Goal: Information Seeking & Learning: Find specific page/section

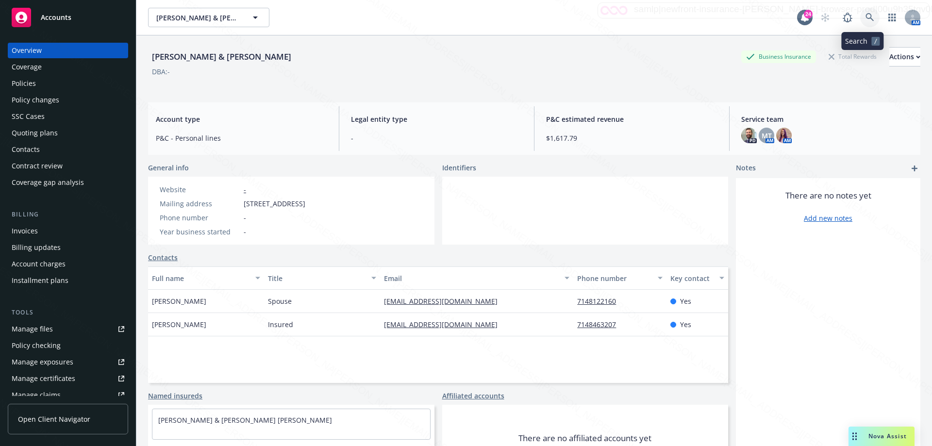
click at [866, 18] on icon at bounding box center [870, 17] width 8 height 8
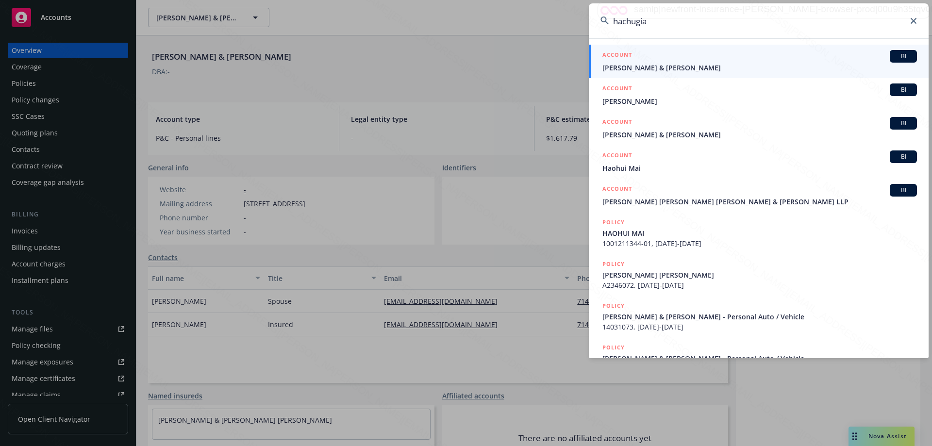
type input "hachugian"
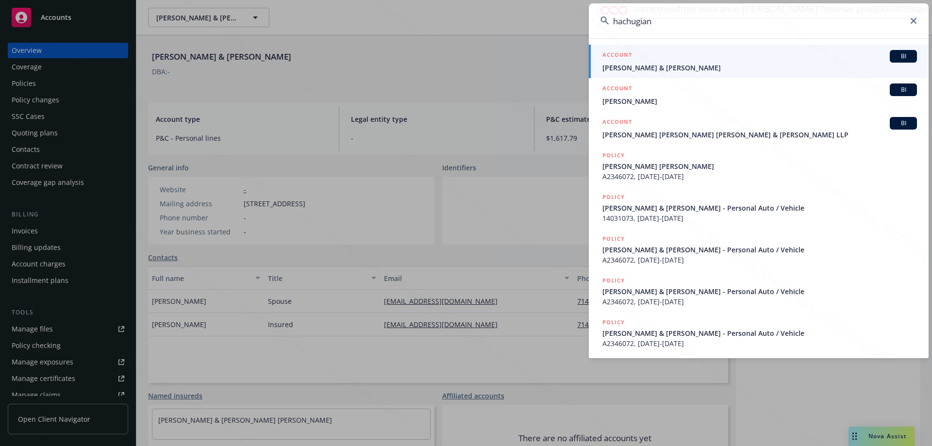
click at [665, 70] on span "[PERSON_NAME] & [PERSON_NAME]" at bounding box center [760, 68] width 315 height 10
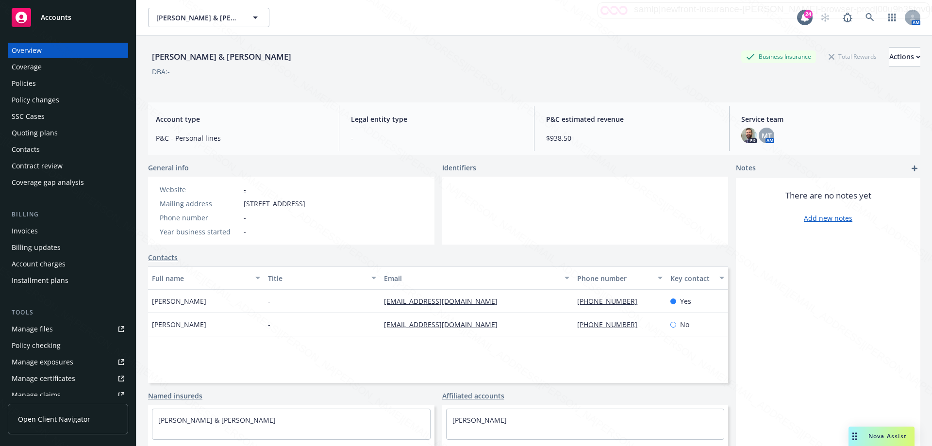
click at [14, 83] on div "Policies" at bounding box center [24, 84] width 24 height 16
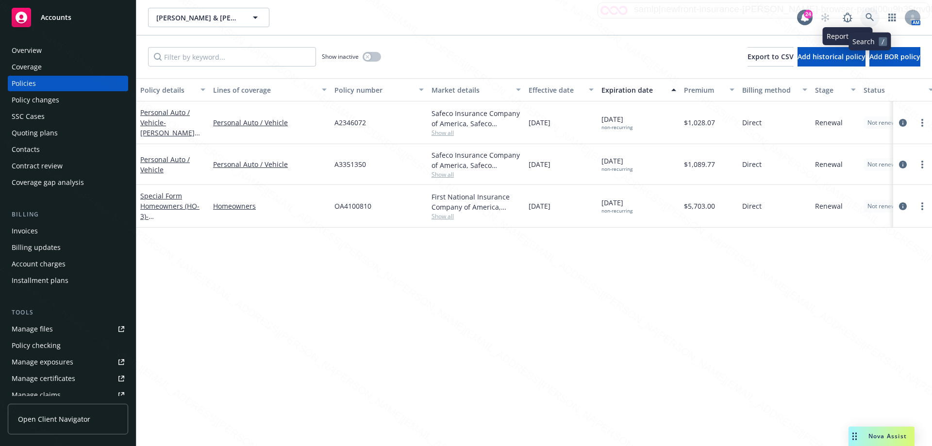
click at [870, 17] on icon at bounding box center [870, 17] width 9 height 9
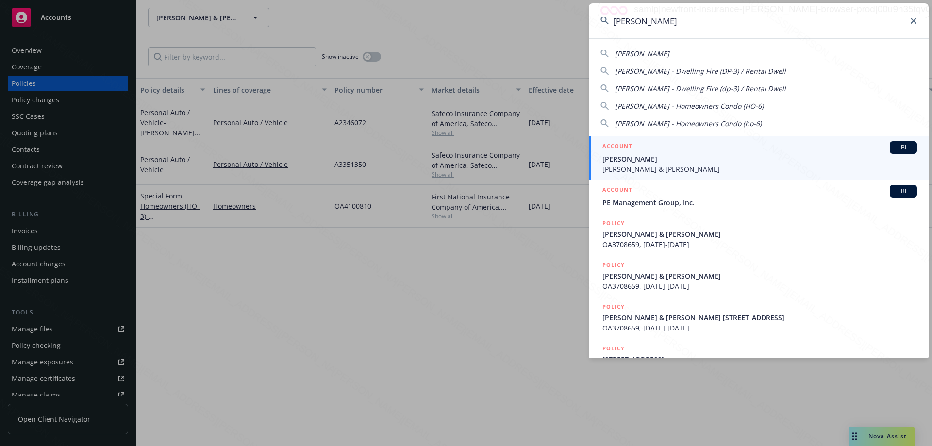
type input "[PERSON_NAME]"
click at [675, 158] on span "[PERSON_NAME]" at bounding box center [760, 159] width 315 height 10
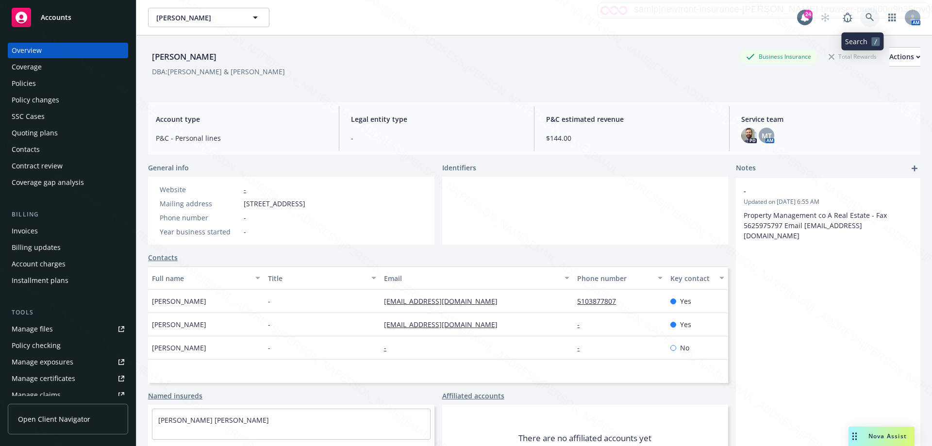
click at [866, 18] on icon at bounding box center [870, 17] width 8 height 8
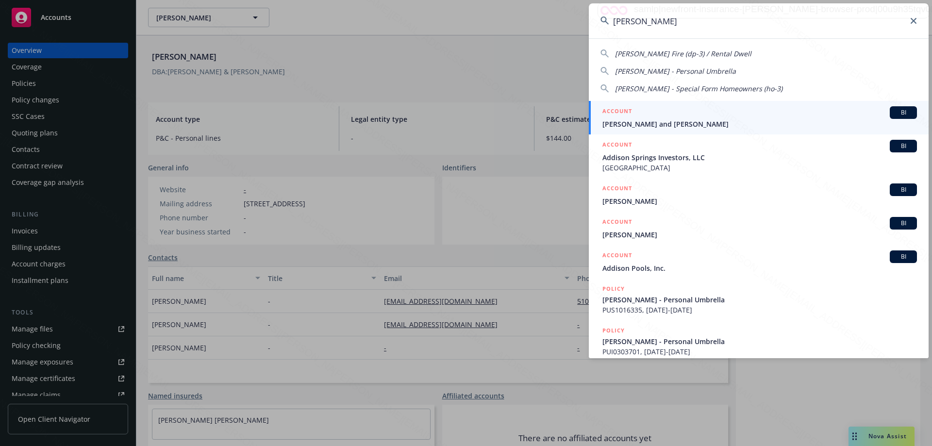
type input "[PERSON_NAME]"
click at [674, 122] on span "[PERSON_NAME] and [PERSON_NAME]" at bounding box center [760, 124] width 315 height 10
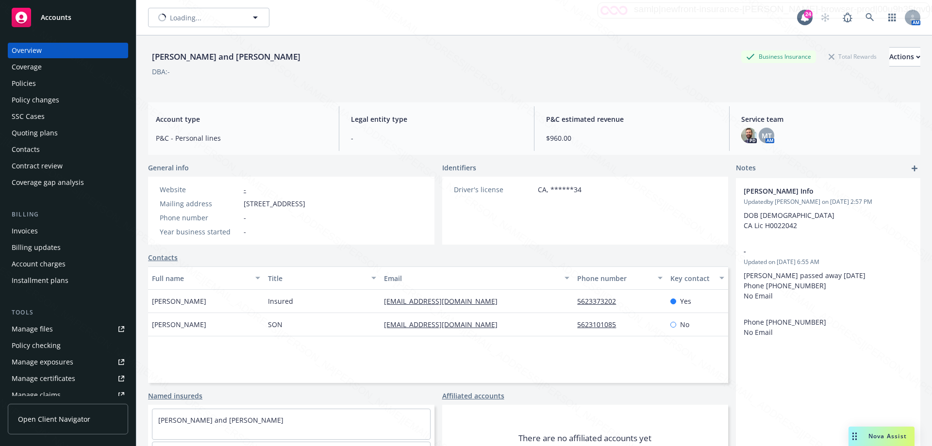
click at [22, 83] on div "Policies" at bounding box center [24, 84] width 24 height 16
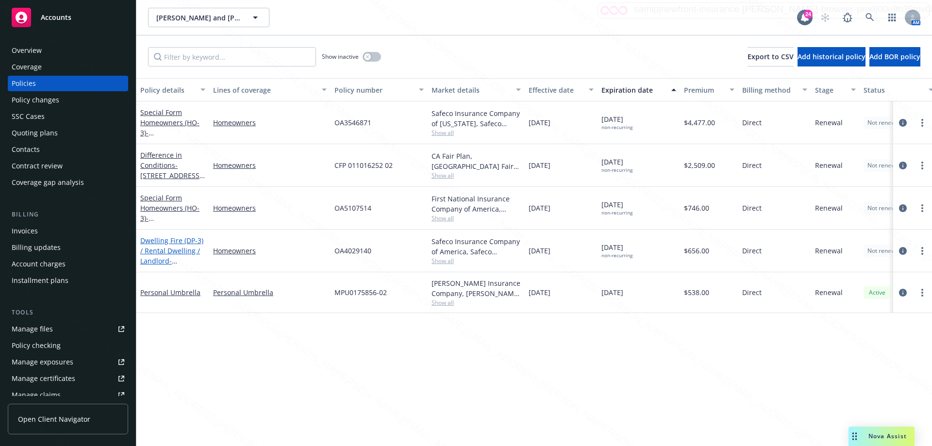
click at [185, 249] on link "Dwelling Fire (DP-3) / Rental Dwelling / Landlord - [STREET_ADDRESS]" at bounding box center [171, 256] width 63 height 40
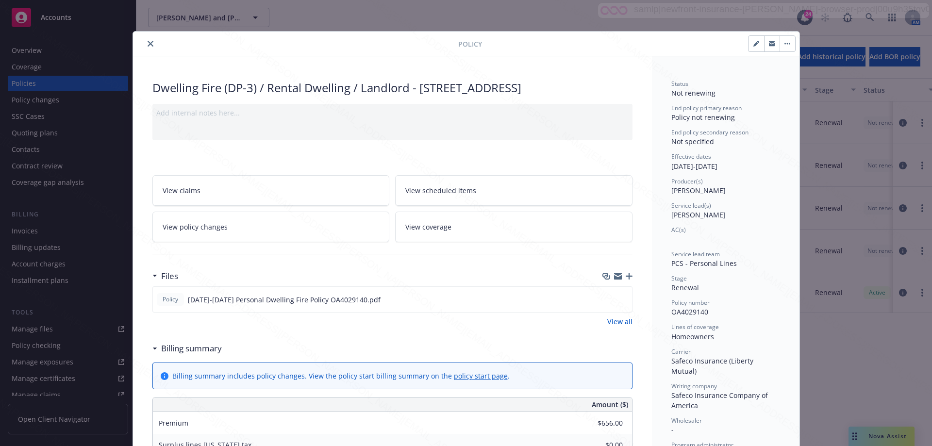
click at [149, 42] on icon "close" at bounding box center [151, 44] width 6 height 6
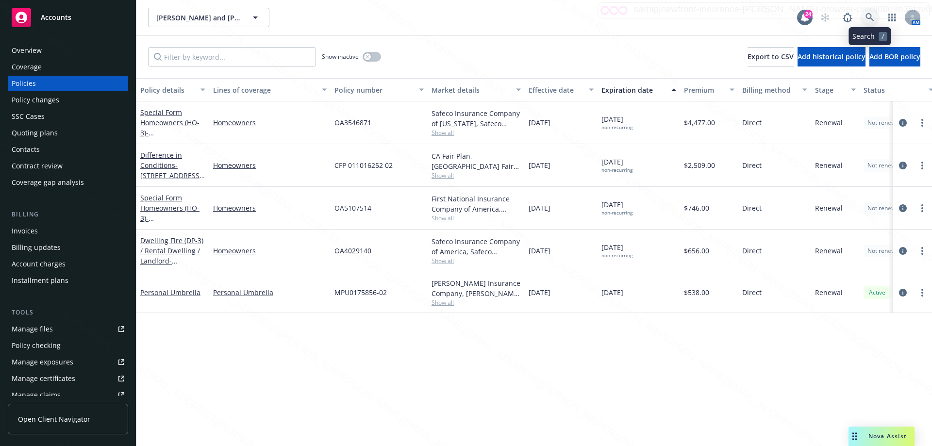
click at [872, 16] on icon at bounding box center [870, 17] width 9 height 9
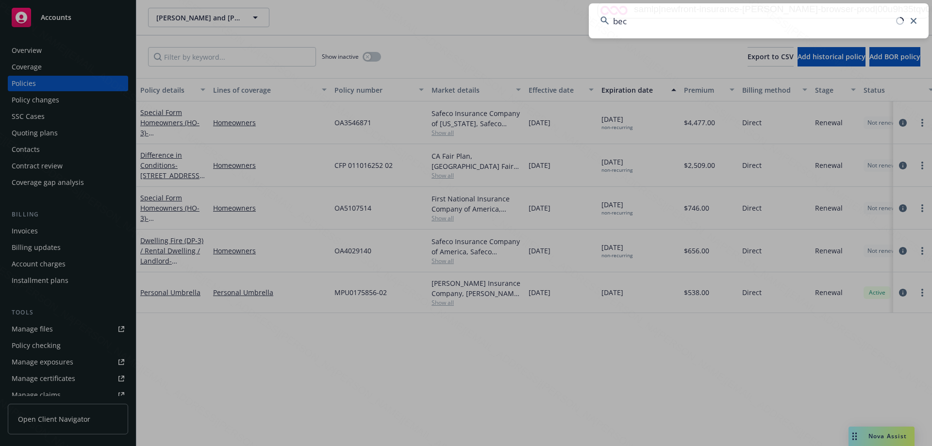
type input "[PERSON_NAME]"
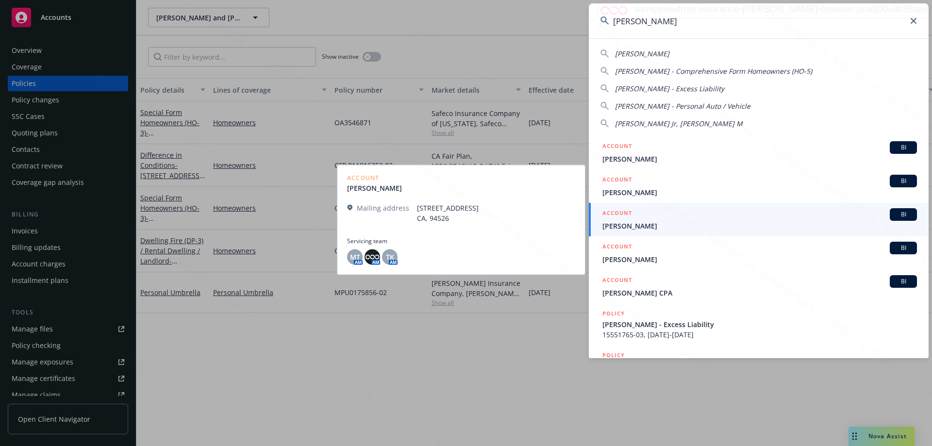
click at [634, 223] on span "[PERSON_NAME]" at bounding box center [760, 226] width 315 height 10
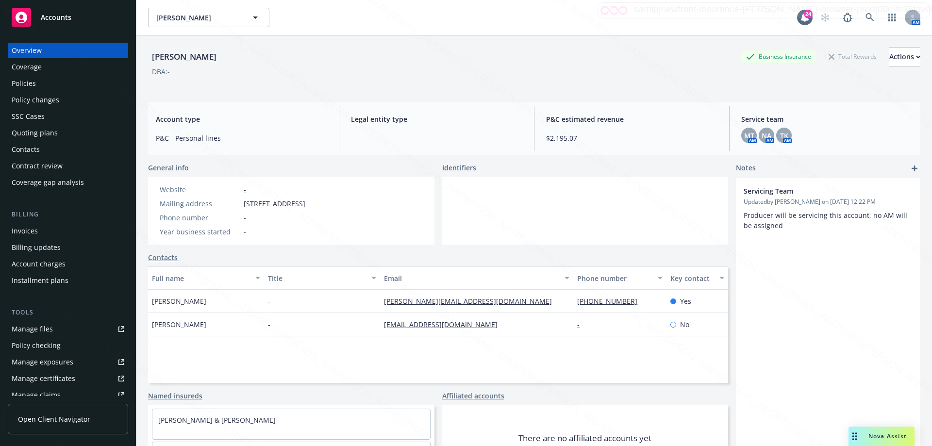
click at [27, 82] on div "Policies" at bounding box center [24, 84] width 24 height 16
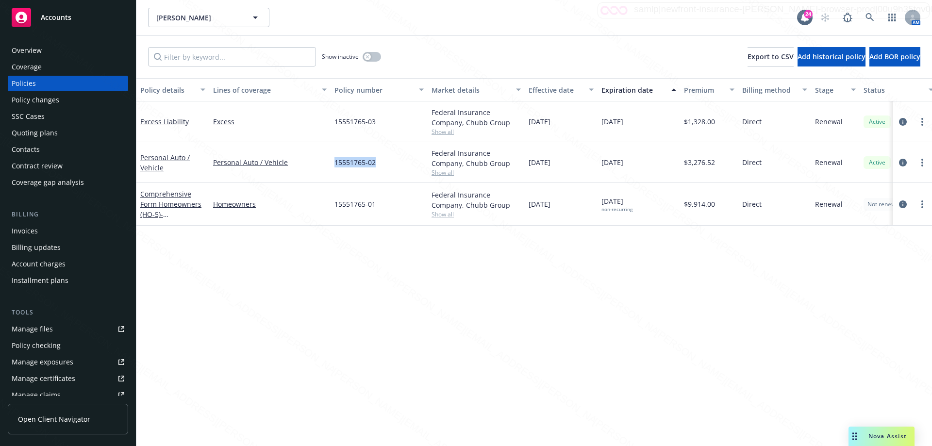
drag, startPoint x: 385, startPoint y: 162, endPoint x: 328, endPoint y: 162, distance: 57.8
click at [328, 162] on div "Personal Auto / Vehicle Personal Auto / Vehicle 15551765-02 Federal Insurance C…" at bounding box center [604, 162] width 937 height 41
copy div "15551765-02"
click at [866, 18] on icon at bounding box center [870, 17] width 9 height 9
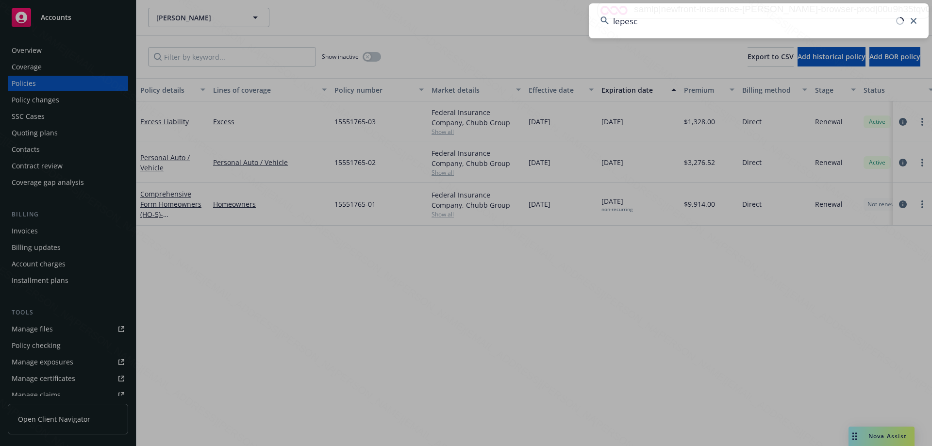
type input "lepescu"
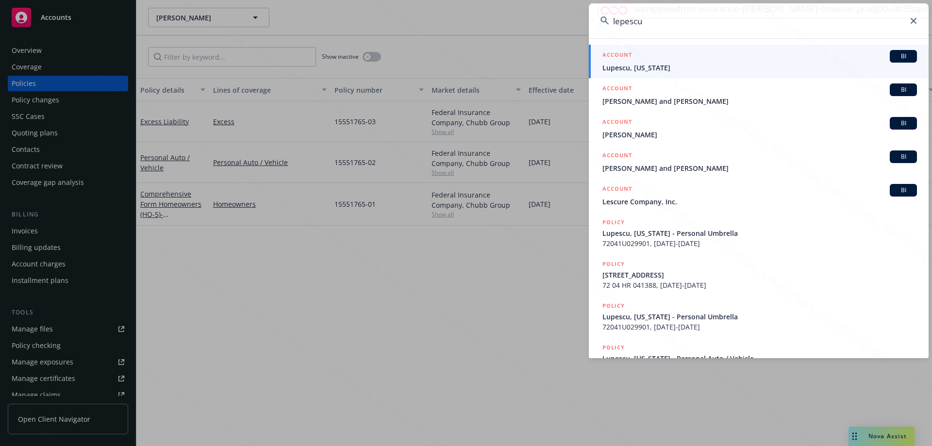
click at [660, 104] on span "[PERSON_NAME] and [PERSON_NAME]" at bounding box center [760, 101] width 315 height 10
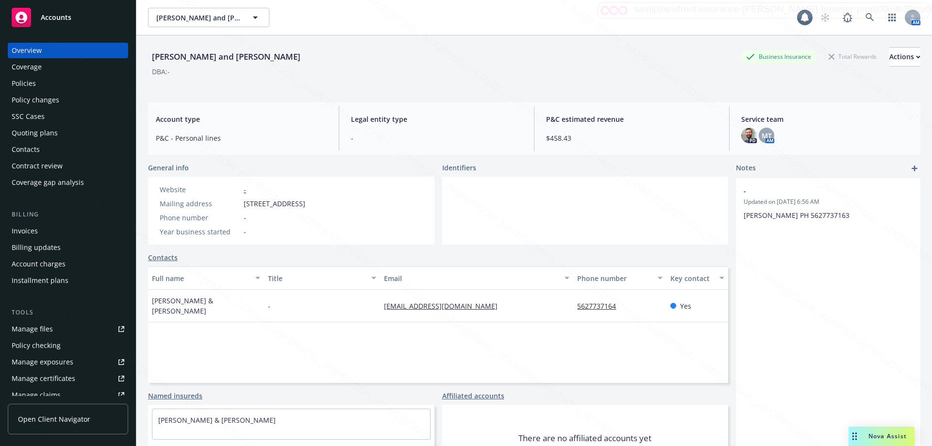
click at [37, 84] on div "Policies" at bounding box center [68, 84] width 113 height 16
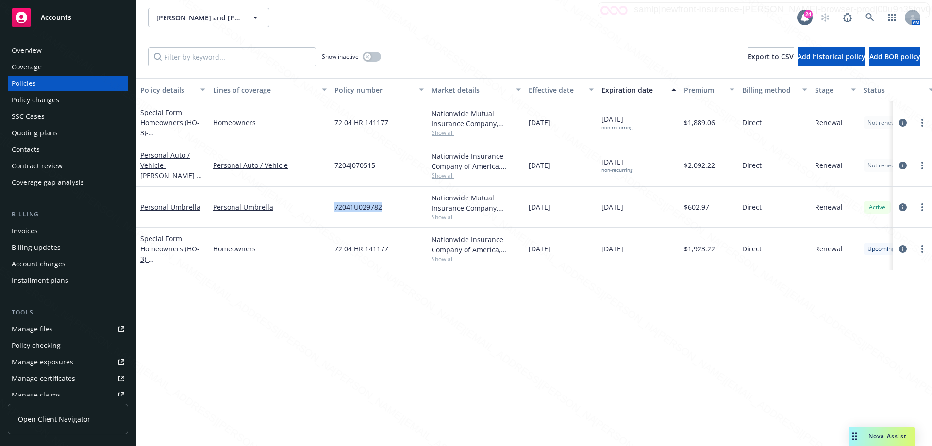
drag, startPoint x: 333, startPoint y: 205, endPoint x: 396, endPoint y: 208, distance: 63.7
click at [396, 208] on div "72041U029782" at bounding box center [379, 207] width 97 height 41
copy span "72041U029782"
click at [866, 17] on icon at bounding box center [870, 17] width 8 height 8
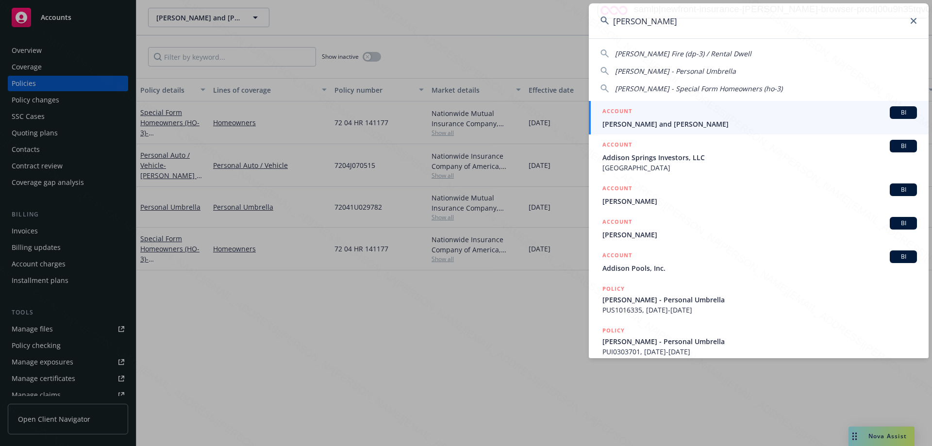
type input "[PERSON_NAME]"
click at [638, 122] on span "[PERSON_NAME] and [PERSON_NAME]" at bounding box center [760, 124] width 315 height 10
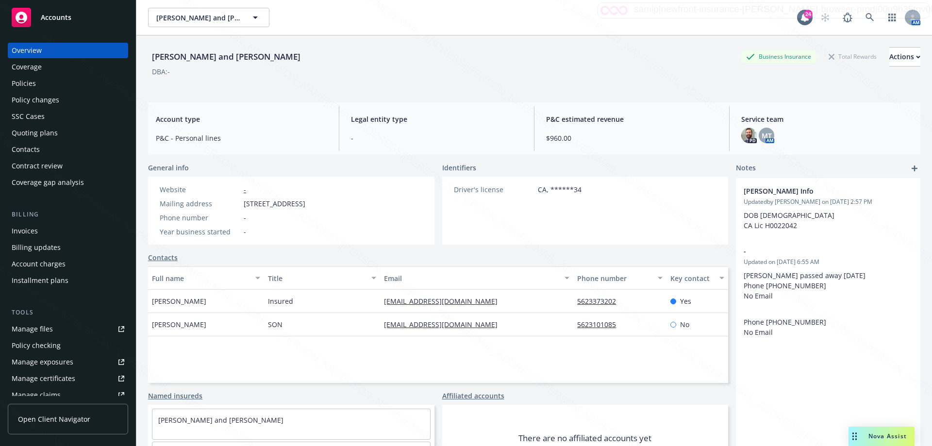
click at [29, 83] on div "Policies" at bounding box center [24, 84] width 24 height 16
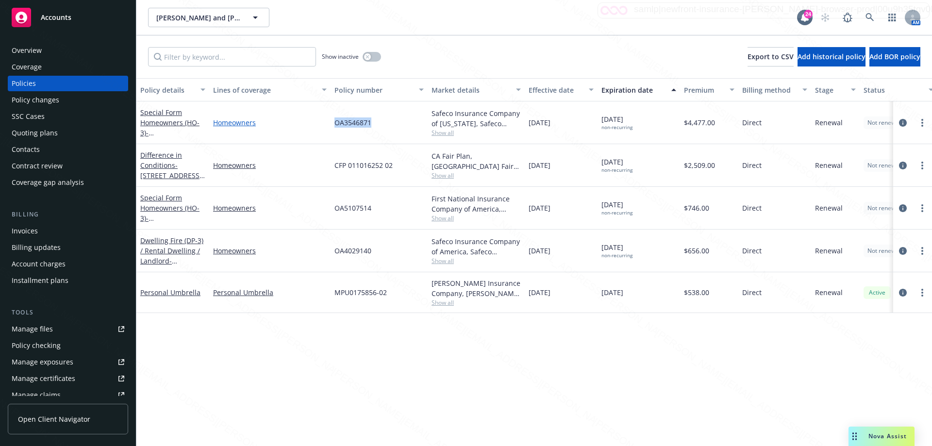
drag, startPoint x: 377, startPoint y: 124, endPoint x: 309, endPoint y: 121, distance: 68.0
click at [309, 121] on div "Special Form Homeowners (HO-3) - 4114 [STREET_ADDRESS] Homeowners OA3546871 Saf…" at bounding box center [604, 122] width 937 height 43
copy div "OA3546871"
click at [383, 127] on div "OA3546871" at bounding box center [379, 122] width 97 height 43
drag, startPoint x: 330, startPoint y: 119, endPoint x: 384, endPoint y: 124, distance: 54.1
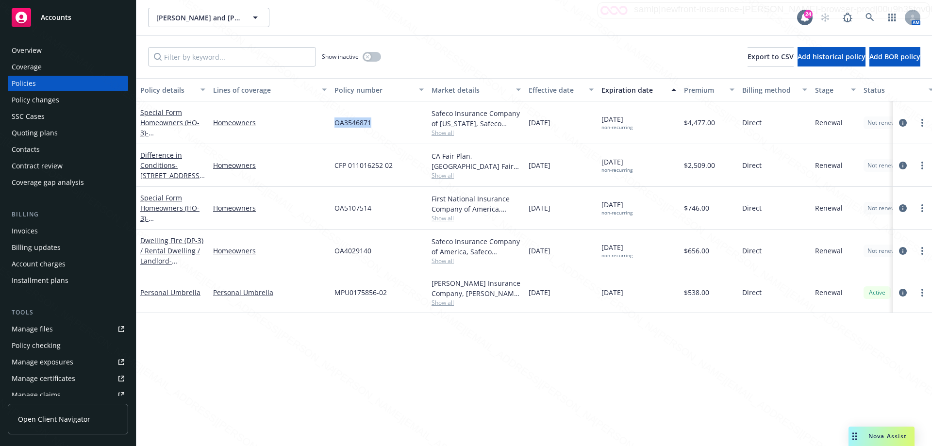
click at [384, 124] on div "Special Form Homeowners (HO-3) - 4114 [STREET_ADDRESS] Homeowners OA3546871 Saf…" at bounding box center [604, 122] width 937 height 43
copy div "OA3546871"
drag, startPoint x: 328, startPoint y: 207, endPoint x: 390, endPoint y: 214, distance: 62.5
click at [390, 214] on div "Special Form Homeowners (HO-3) - [STREET_ADDRESS] Homeowners OA5107514 First Na…" at bounding box center [604, 208] width 937 height 43
copy div "OA5107514"
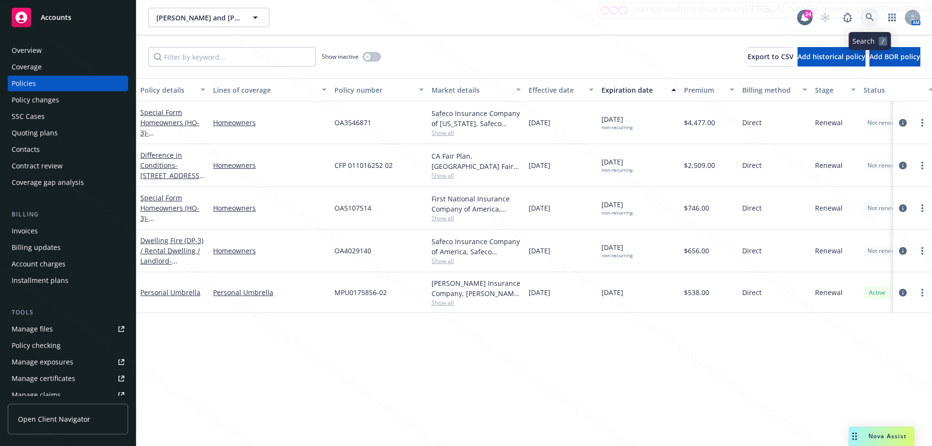
click at [872, 17] on icon at bounding box center [870, 17] width 9 height 9
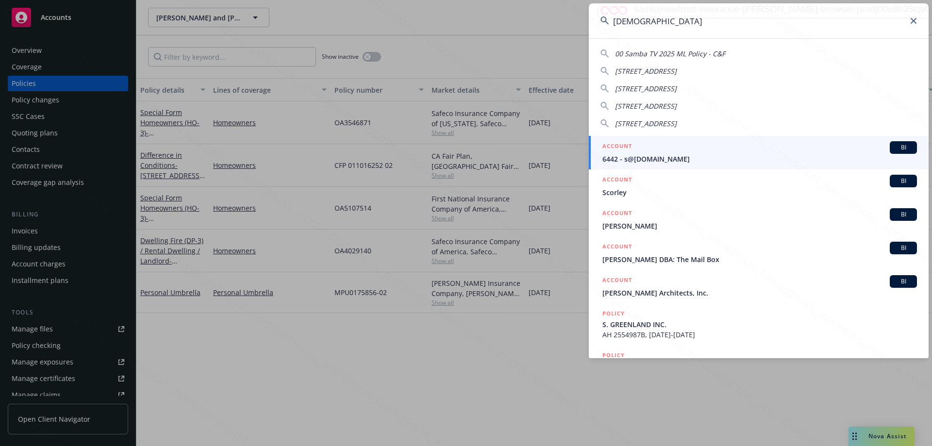
type input "shaaf"
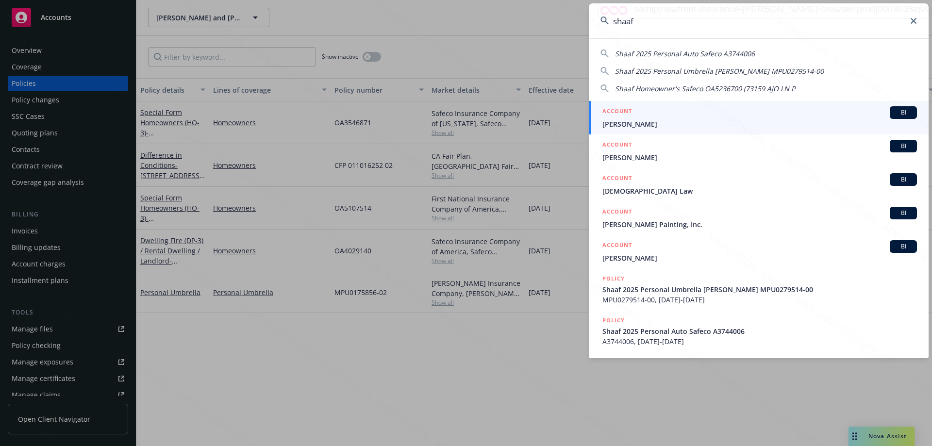
click at [620, 121] on span "[PERSON_NAME]" at bounding box center [760, 124] width 315 height 10
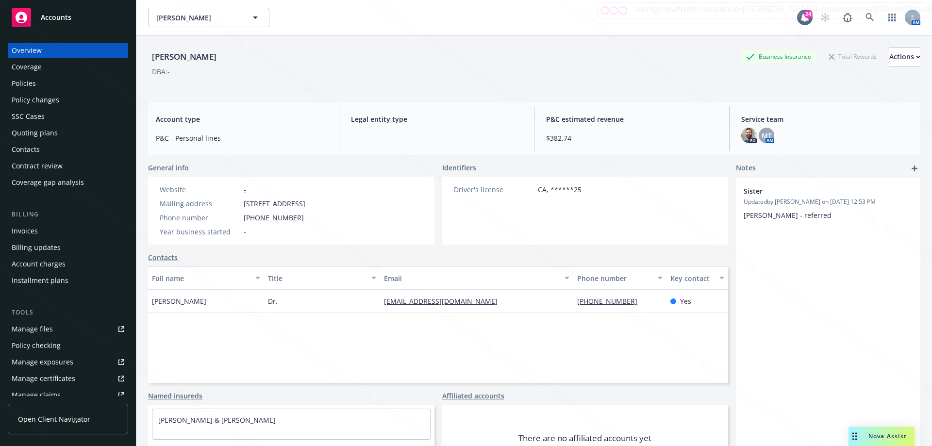
click at [25, 84] on div "Policies" at bounding box center [24, 84] width 24 height 16
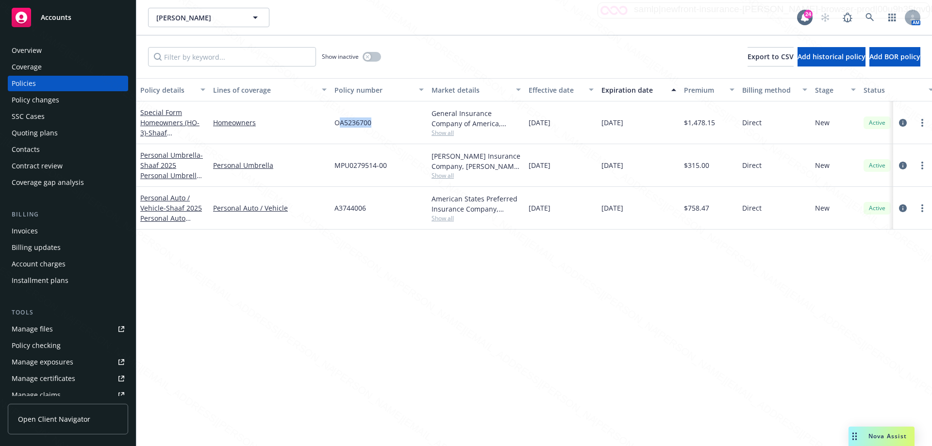
drag, startPoint x: 341, startPoint y: 120, endPoint x: 393, endPoint y: 123, distance: 52.5
click at [393, 123] on div "OA5236700" at bounding box center [379, 122] width 97 height 43
click at [361, 134] on div "OA5236700" at bounding box center [379, 122] width 97 height 43
click at [337, 125] on div "OA5236700" at bounding box center [379, 122] width 97 height 43
drag, startPoint x: 375, startPoint y: 125, endPoint x: 323, endPoint y: 123, distance: 52.0
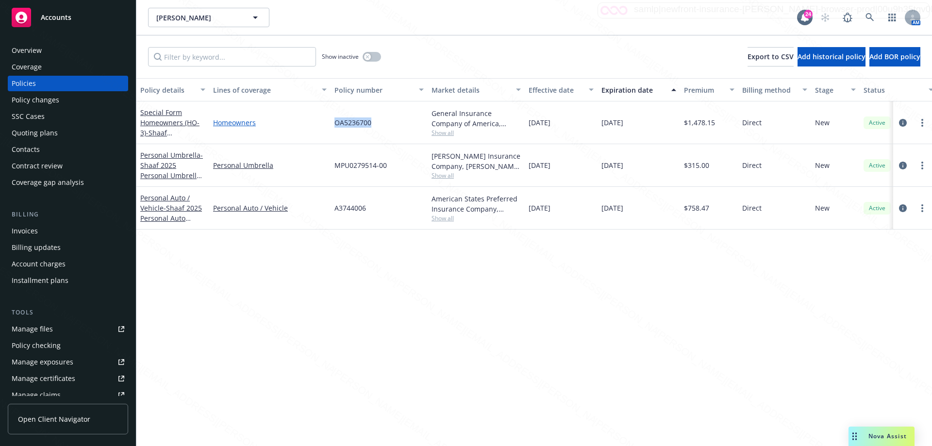
click at [323, 123] on div "Special Form Homeowners (HO-3) - Shaaf Homeowner's Safeco OA5236700 ([GEOGRAPHI…" at bounding box center [604, 122] width 937 height 43
copy div "OA5236700"
click at [871, 18] on icon at bounding box center [870, 17] width 9 height 9
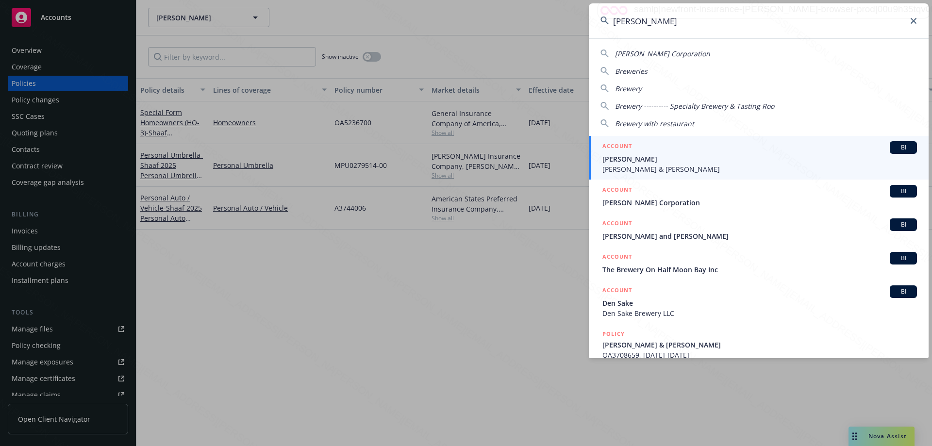
type input "[PERSON_NAME]"
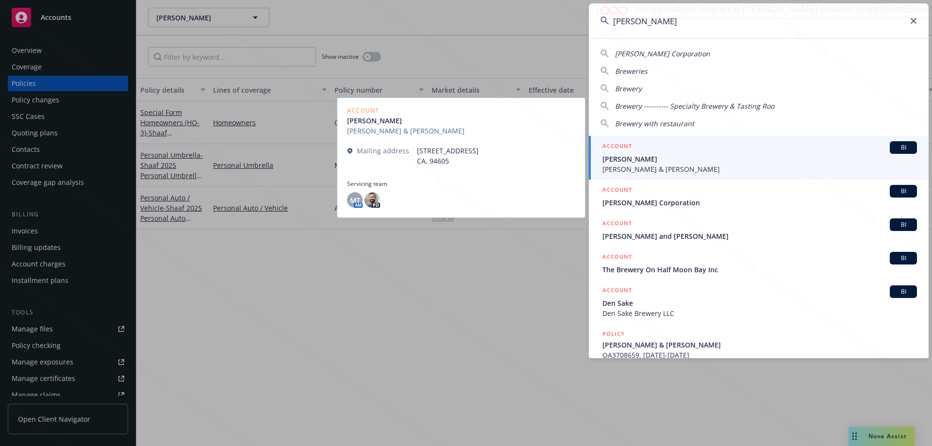
click at [623, 178] on link "ACCOUNT BI [PERSON_NAME] [PERSON_NAME] & [PERSON_NAME]" at bounding box center [759, 158] width 340 height 44
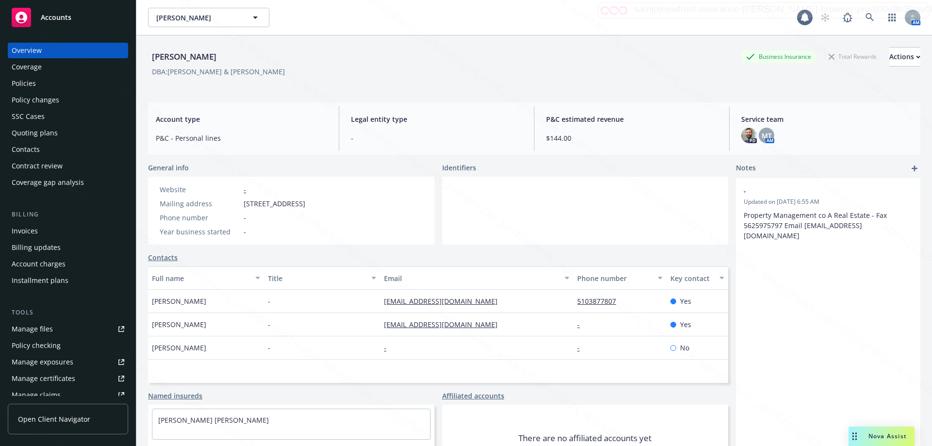
click at [33, 76] on div "Policies" at bounding box center [24, 84] width 24 height 16
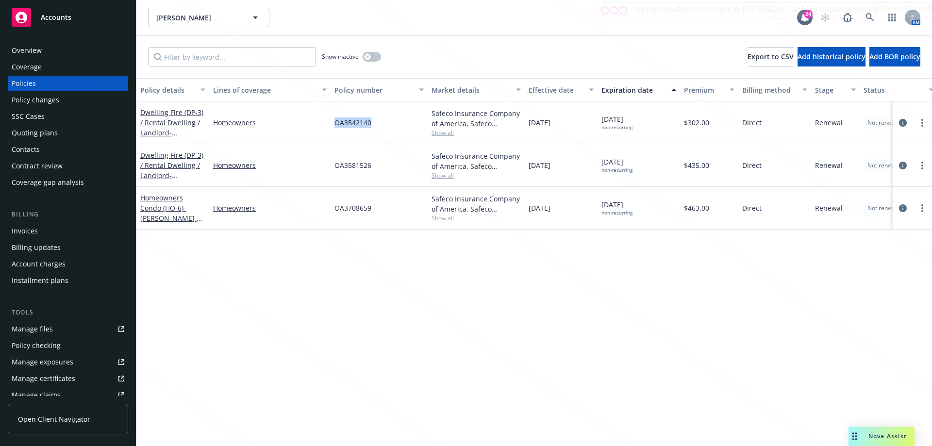
drag, startPoint x: 333, startPoint y: 122, endPoint x: 379, endPoint y: 122, distance: 46.6
click at [379, 122] on div "OA3542140" at bounding box center [379, 122] width 97 height 43
copy span "OA3542140"
click at [871, 14] on icon at bounding box center [870, 17] width 8 height 8
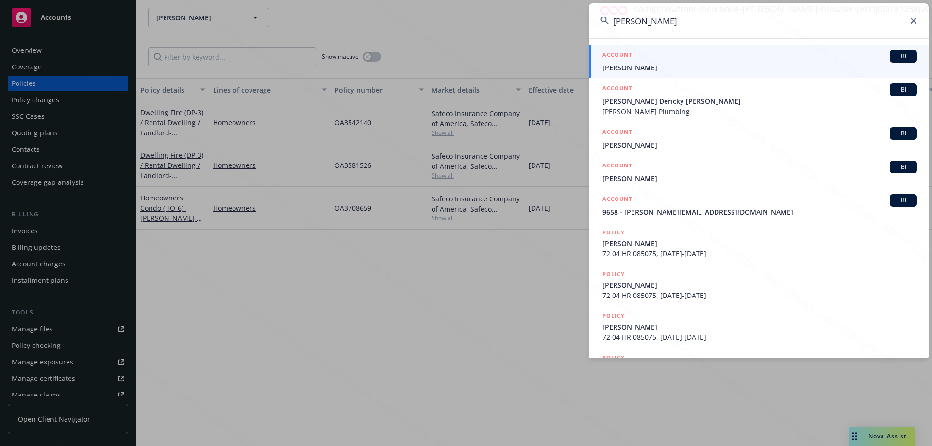
type input "derockere"
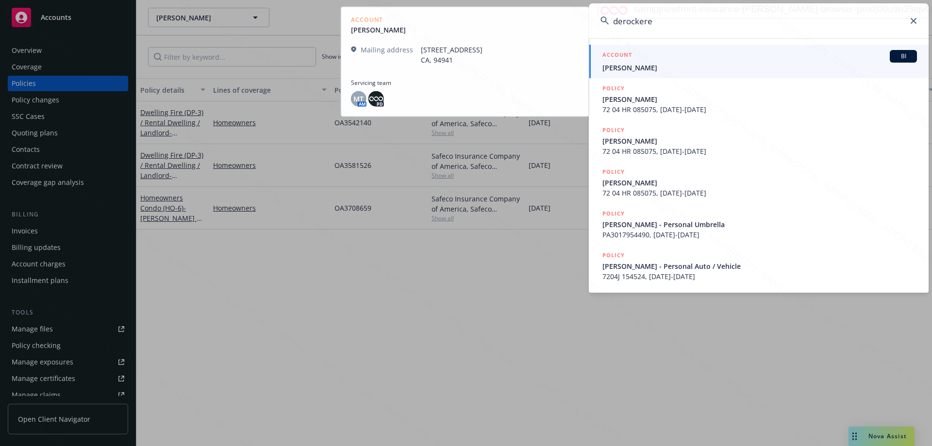
click at [661, 68] on span "[PERSON_NAME]" at bounding box center [760, 68] width 315 height 10
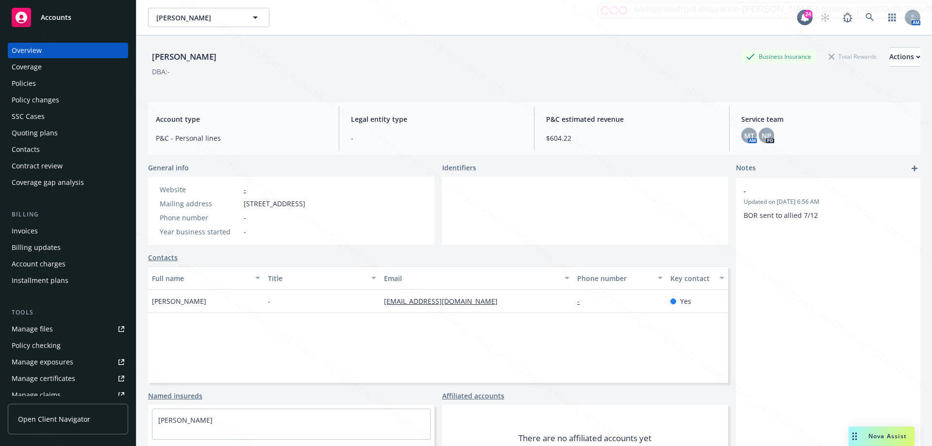
click at [35, 82] on div "Policies" at bounding box center [24, 84] width 24 height 16
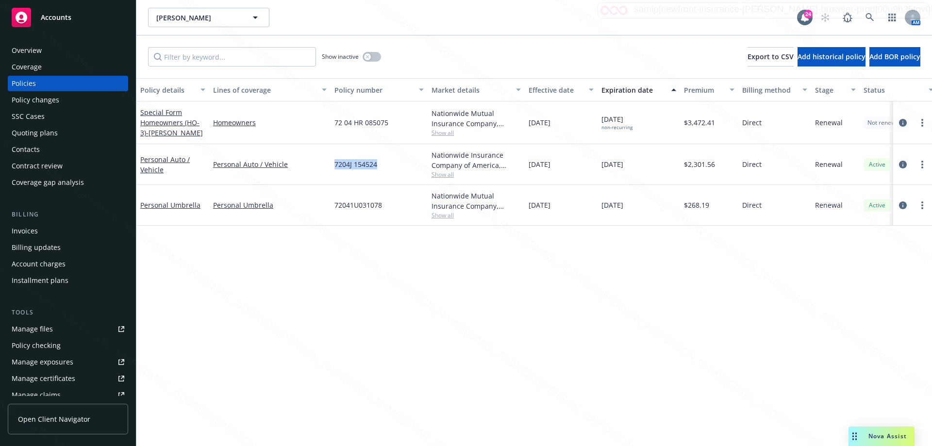
drag, startPoint x: 333, startPoint y: 164, endPoint x: 403, endPoint y: 166, distance: 70.4
click at [403, 166] on div "7204J 154524" at bounding box center [379, 164] width 97 height 41
copy span "7204J 154524"
click at [378, 57] on button "button" at bounding box center [372, 57] width 18 height 10
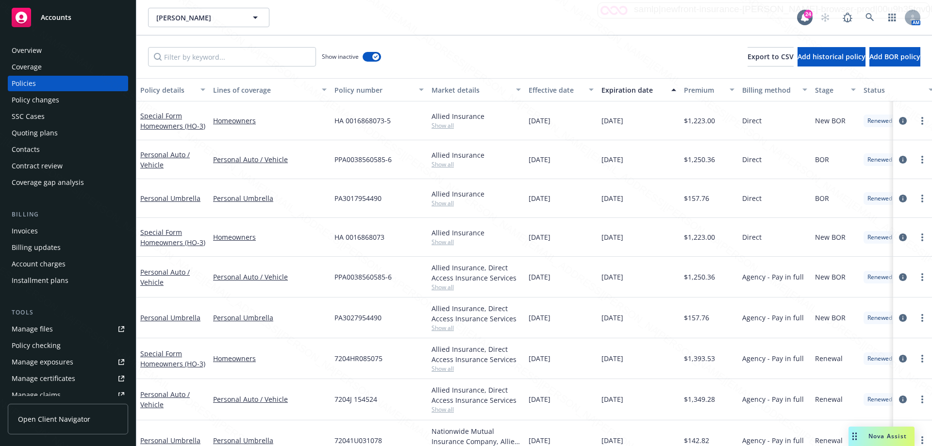
click at [616, 92] on div "Expiration date" at bounding box center [634, 90] width 64 height 10
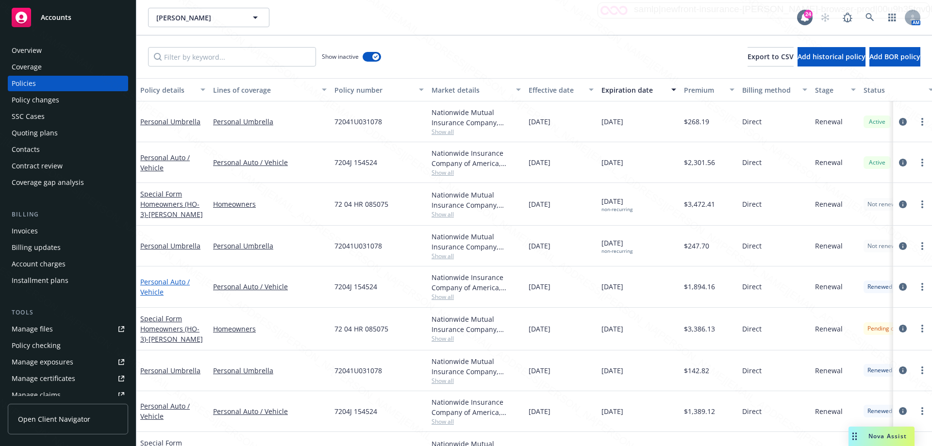
click at [155, 283] on link "Personal Auto / Vehicle" at bounding box center [165, 286] width 50 height 19
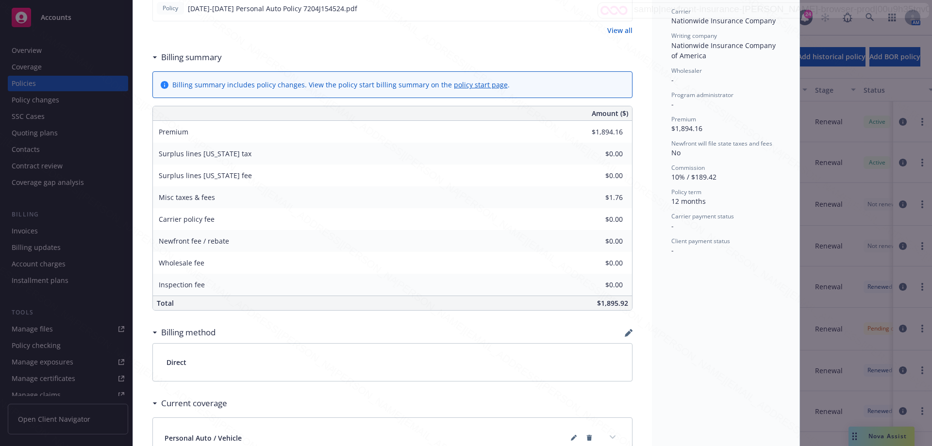
scroll to position [49, 0]
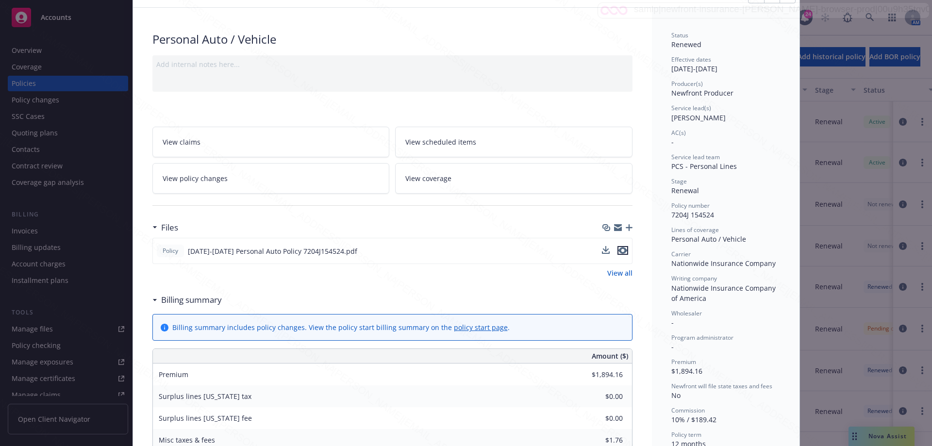
click at [620, 252] on icon "preview file" at bounding box center [623, 250] width 9 height 7
click at [30, 50] on div "Policy Personal Auto / Vehicle Add internal notes here... View claims View sche…" at bounding box center [466, 223] width 932 height 446
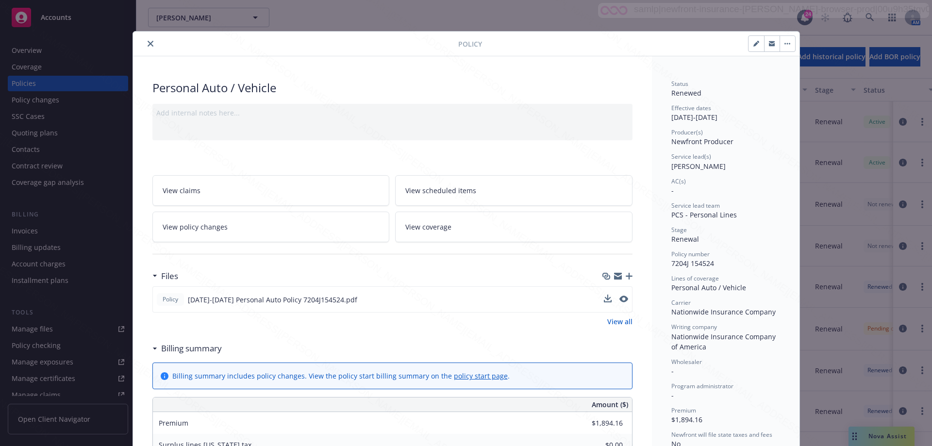
click at [145, 42] on button "close" at bounding box center [151, 44] width 12 height 12
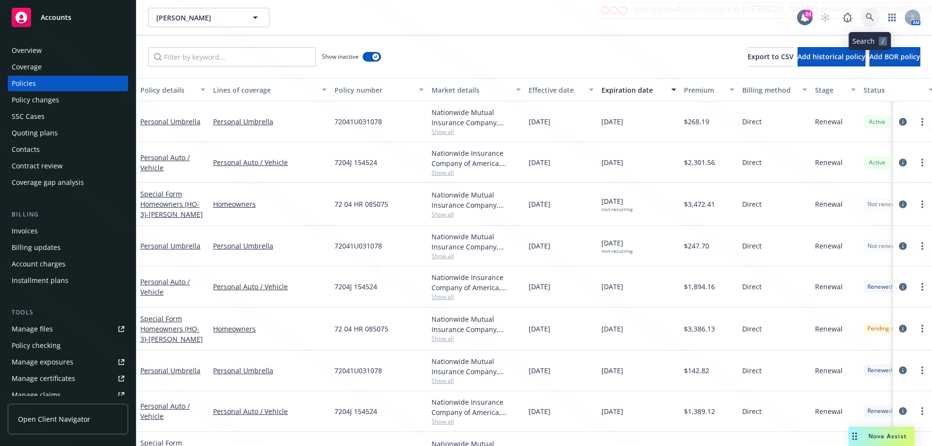
drag, startPoint x: 867, startPoint y: 21, endPoint x: 871, endPoint y: 12, distance: 10.6
click at [871, 12] on link at bounding box center [869, 17] width 19 height 19
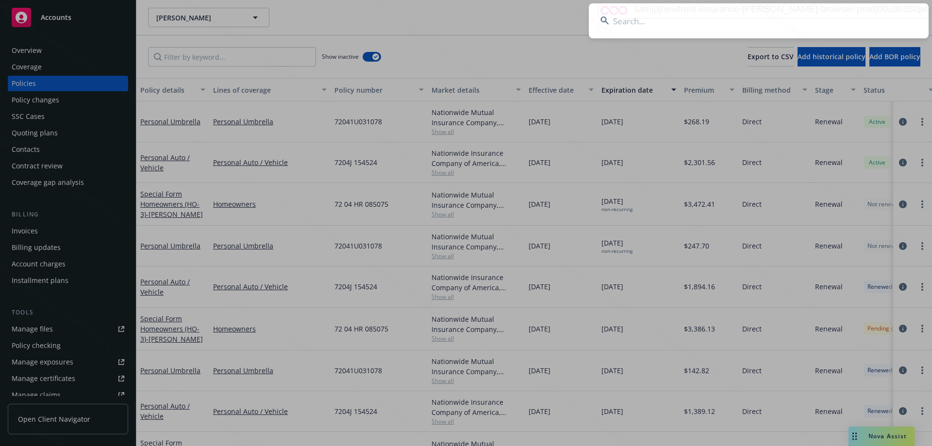
click at [871, 16] on input at bounding box center [759, 20] width 340 height 35
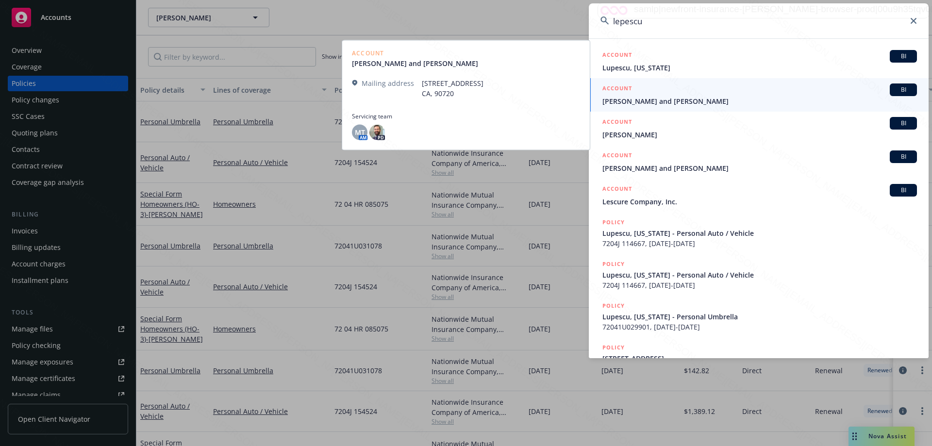
type input "lepescu"
drag, startPoint x: 636, startPoint y: 100, endPoint x: 636, endPoint y: 91, distance: 8.8
click at [636, 98] on span "[PERSON_NAME] and [PERSON_NAME]" at bounding box center [760, 101] width 315 height 10
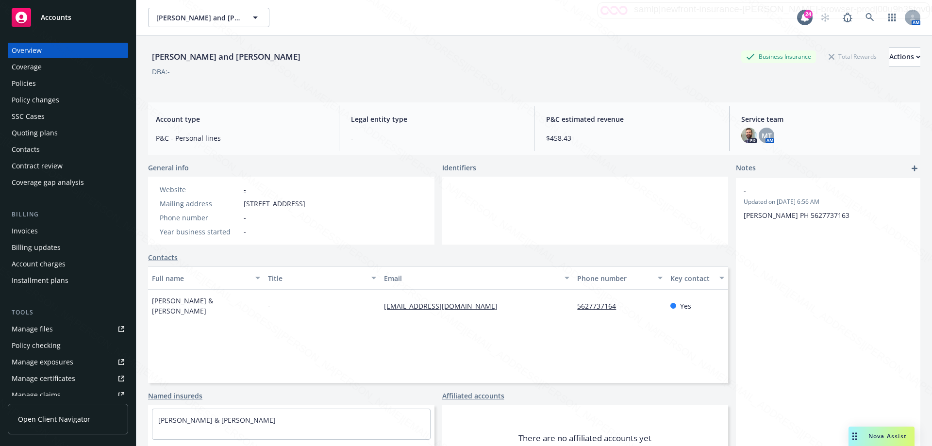
click at [28, 81] on div "Policies" at bounding box center [24, 84] width 24 height 16
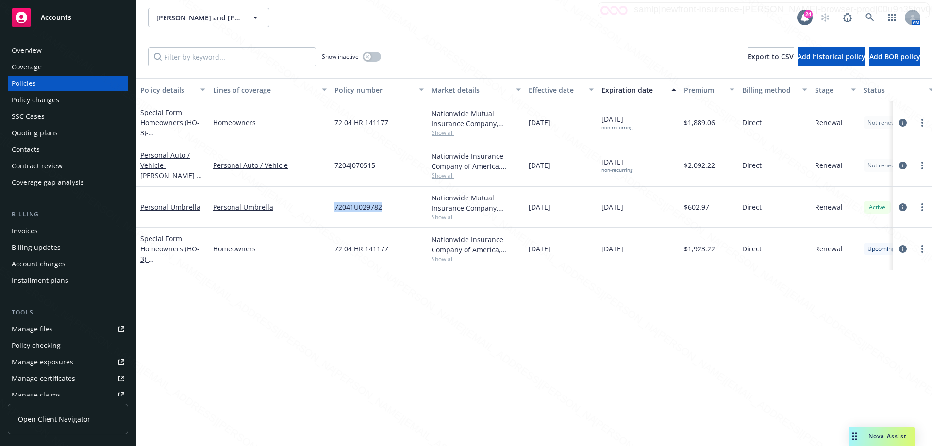
drag, startPoint x: 332, startPoint y: 205, endPoint x: 428, endPoint y: 205, distance: 96.1
click at [428, 205] on div "Personal Umbrella Personal Umbrella 72041U029782 Nationwide Mutual Insurance Co…" at bounding box center [604, 207] width 937 height 41
copy div "72041U029782 Nationwide Mutual"
click at [160, 212] on div "Personal Umbrella" at bounding box center [172, 207] width 65 height 10
click at [157, 205] on link "Personal Umbrella" at bounding box center [170, 206] width 60 height 9
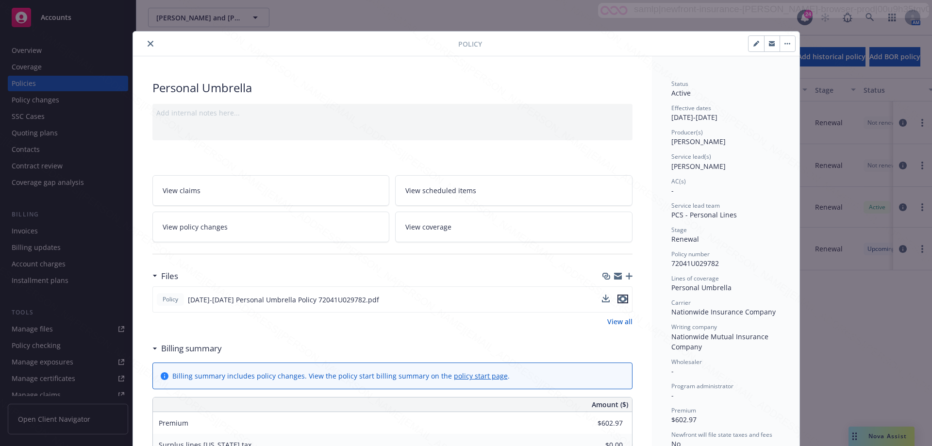
click at [620, 300] on icon "preview file" at bounding box center [623, 299] width 9 height 7
